Goal: Information Seeking & Learning: Learn about a topic

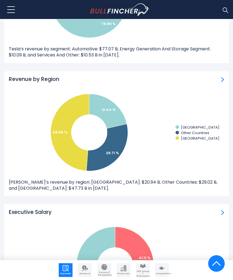
scroll to position [1013, 0]
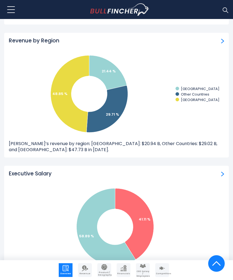
click at [176, 104] on icon "Created with Highcharts 12.1.2 21.44 % 29.71 % 48.85 % CHINA Other Countries UN…" at bounding box center [116, 94] width 215 height 83
click at [217, 37] on div "Revenue by Region" at bounding box center [116, 40] width 215 height 7
click at [223, 39] on img "Revenue by Region" at bounding box center [222, 41] width 3 height 5
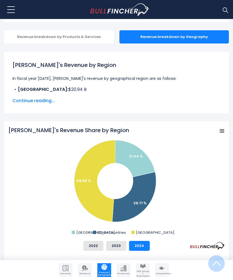
scroll to position [115, 0]
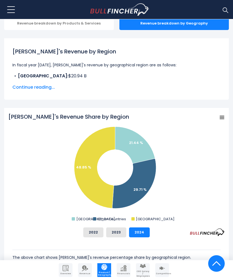
click at [42, 87] on span "Continue reading..." at bounding box center [116, 87] width 208 height 7
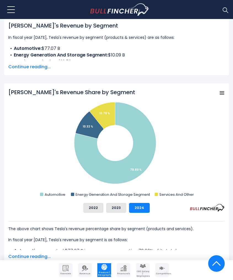
scroll to position [137, 0]
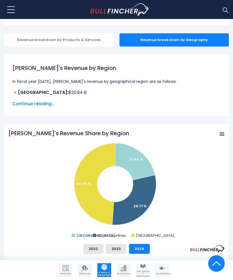
scroll to position [99, 0]
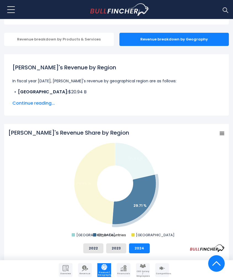
click at [100, 234] on text "Other Countries" at bounding box center [112, 235] width 28 height 5
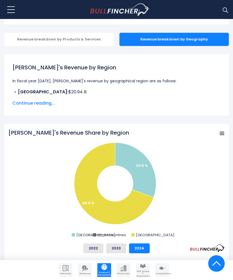
click at [100, 236] on text "Other Countries" at bounding box center [112, 235] width 28 height 5
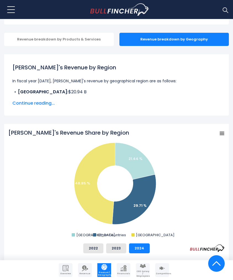
click at [78, 213] on rect "Tesla's Revenue Share by Region" at bounding box center [116, 184] width 216 height 110
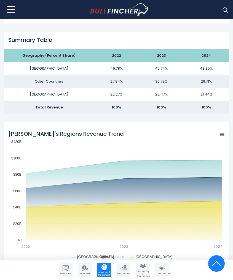
scroll to position [392, 0]
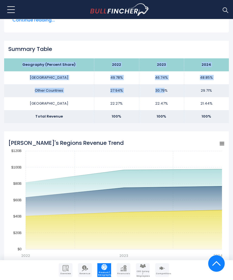
drag, startPoint x: 24, startPoint y: 63, endPoint x: 166, endPoint y: 88, distance: 144.1
click at [166, 88] on tbody "Geography (Percent Share) 2022 2023 2024 UNITED STATES 49.78% 46.74% Other Coun…" at bounding box center [116, 90] width 225 height 65
click at [166, 88] on td "30.79%" at bounding box center [161, 90] width 45 height 13
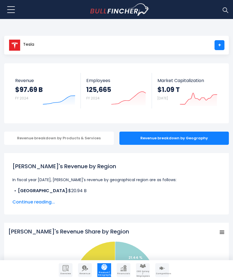
scroll to position [0, 0]
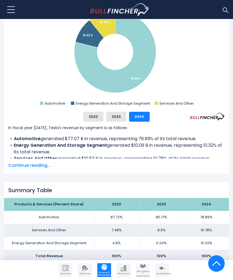
scroll to position [214, 0]
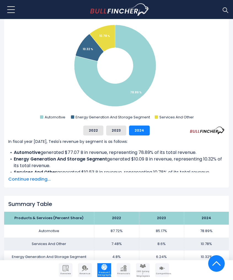
click at [42, 179] on span "Continue reading..." at bounding box center [116, 179] width 216 height 7
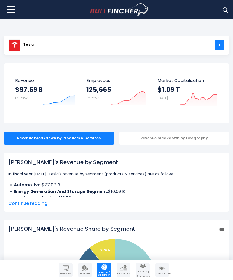
scroll to position [0, 0]
